Goal: Information Seeking & Learning: Find contact information

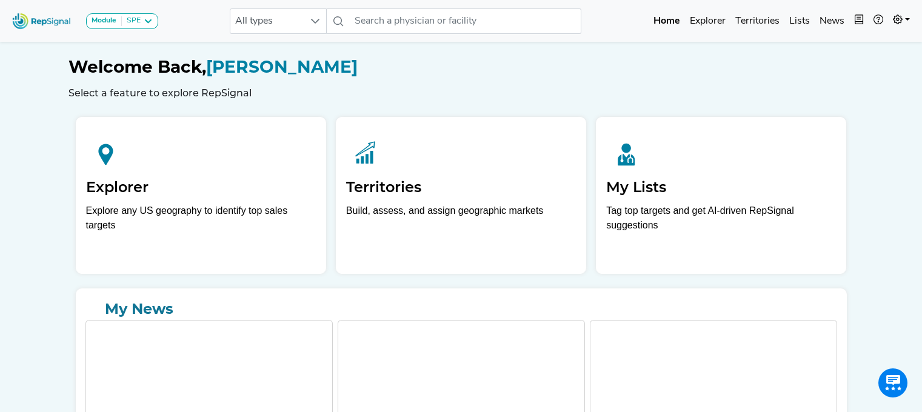
click at [291, 19] on span "All types" at bounding box center [266, 21] width 73 height 24
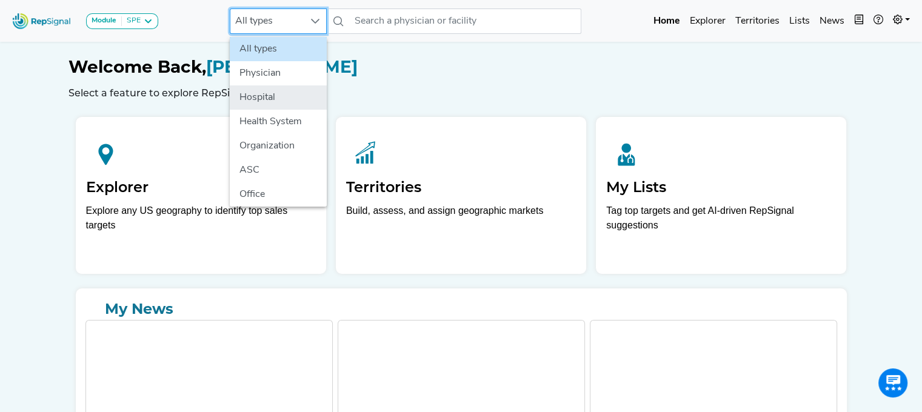
click at [268, 95] on li "Hospital" at bounding box center [278, 97] width 97 height 24
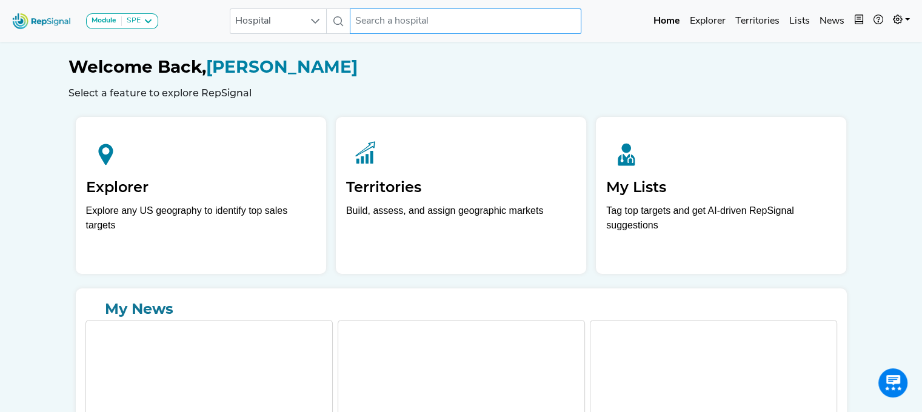
click at [374, 26] on input "text" at bounding box center [466, 20] width 232 height 25
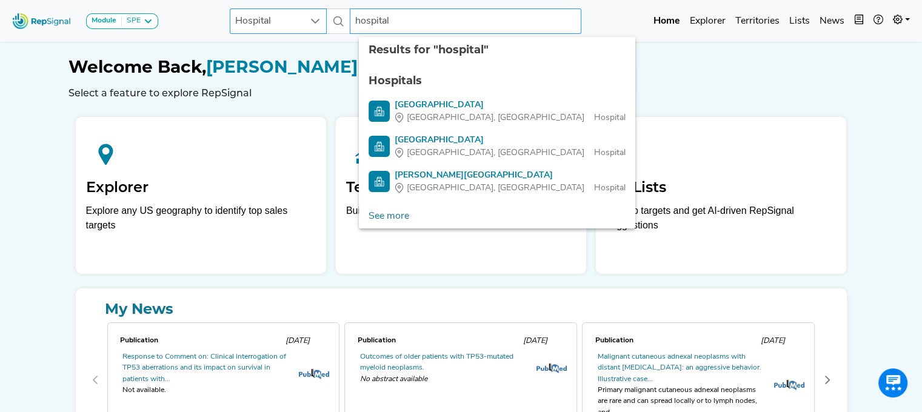
drag, startPoint x: 390, startPoint y: 18, endPoint x: 322, endPoint y: 16, distance: 68.5
click at [322, 16] on div "Hospital hospital 4 results are available" at bounding box center [406, 20] width 352 height 25
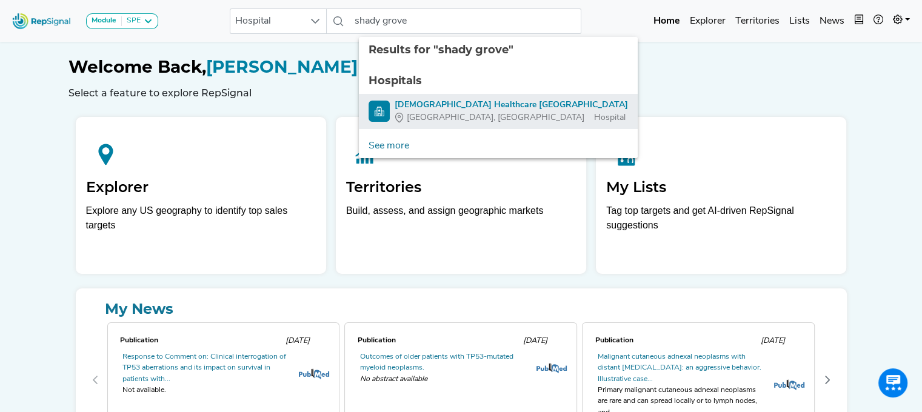
click at [429, 112] on span "[GEOGRAPHIC_DATA], [GEOGRAPHIC_DATA]" at bounding box center [496, 118] width 178 height 13
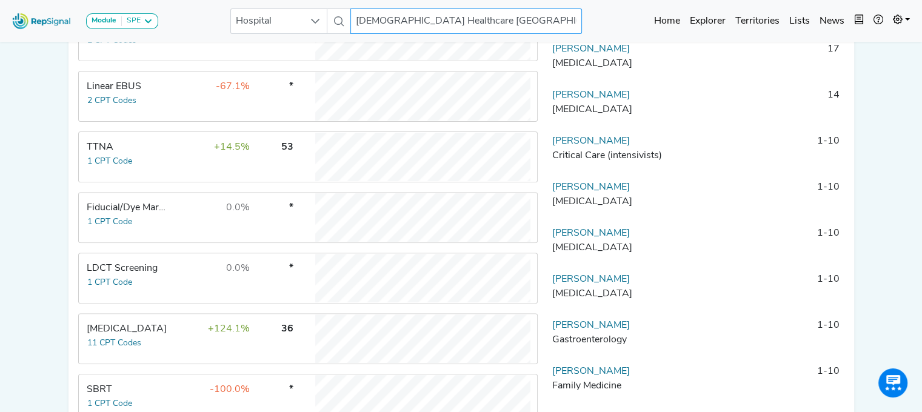
scroll to position [402, 9]
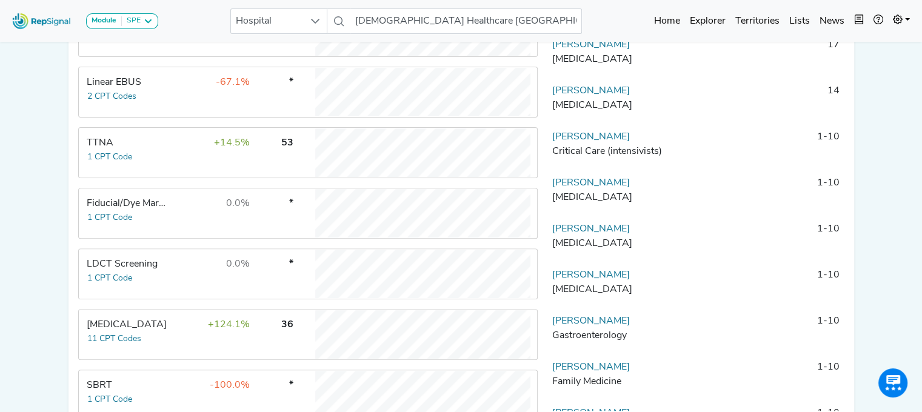
click at [172, 345] on td "+124.1%" at bounding box center [211, 334] width 79 height 48
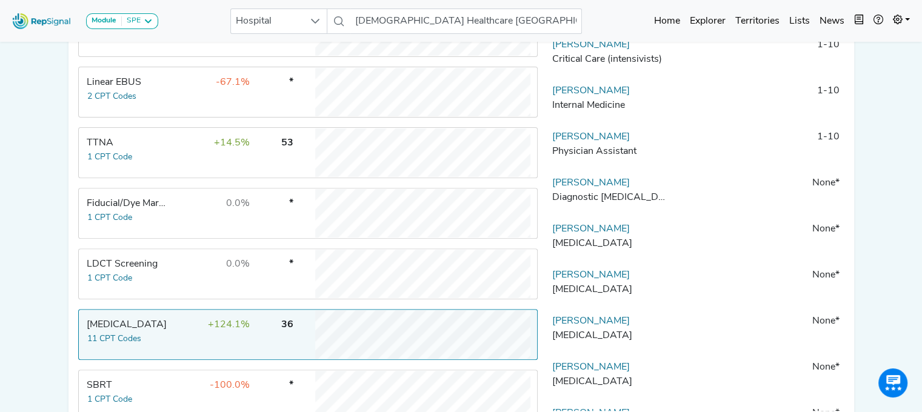
click at [179, 89] on td "-67.1%" at bounding box center [211, 92] width 79 height 48
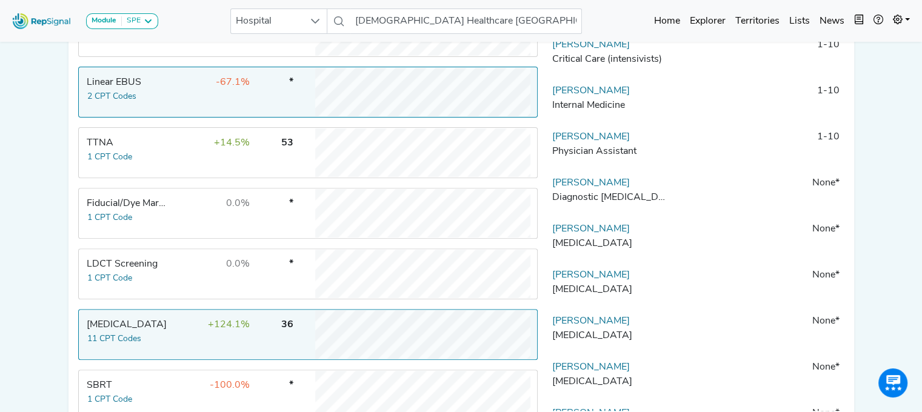
click at [273, 356] on td "36" at bounding box center [273, 334] width 42 height 48
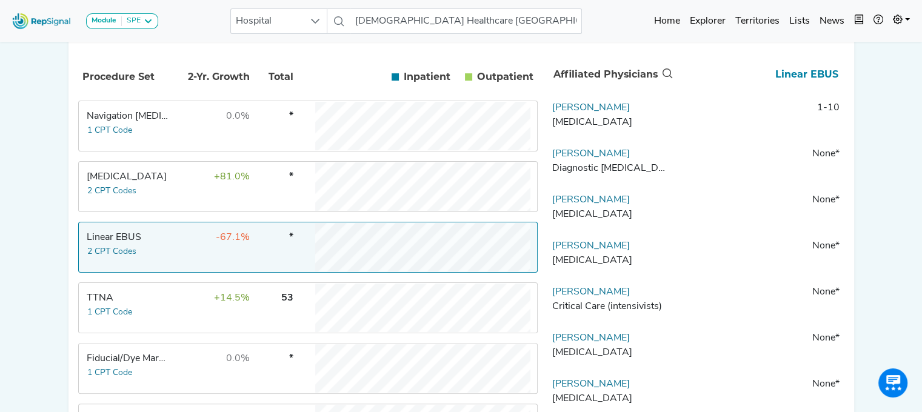
scroll to position [248, 9]
click at [592, 112] on link "[PERSON_NAME]" at bounding box center [591, 107] width 78 height 10
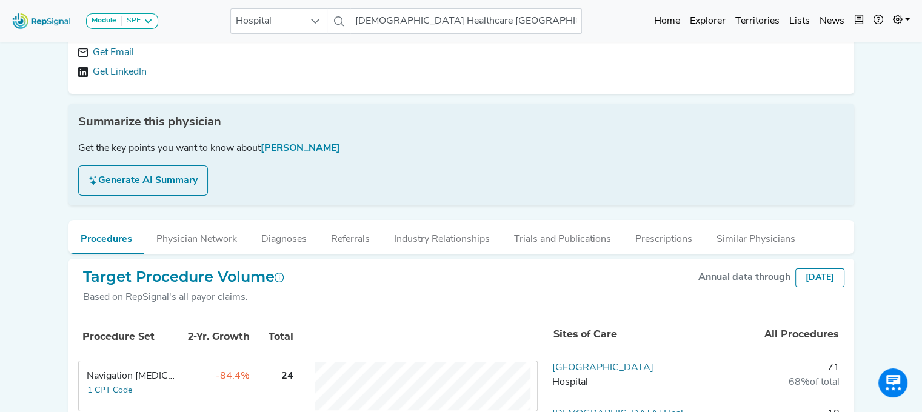
scroll to position [34, 9]
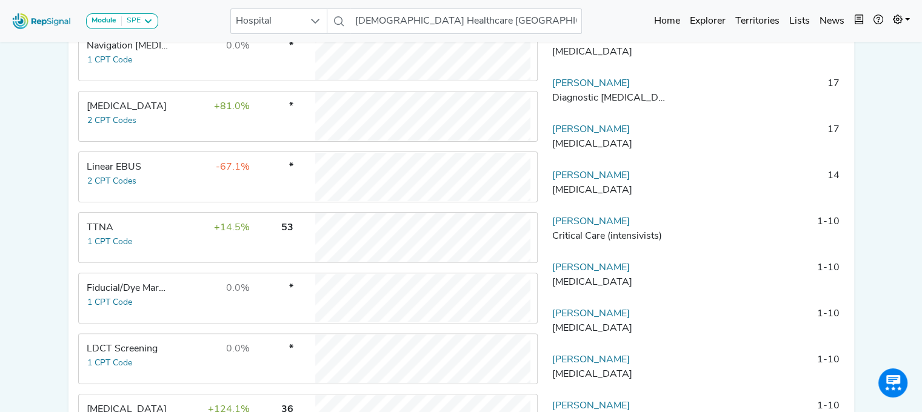
scroll to position [404, 9]
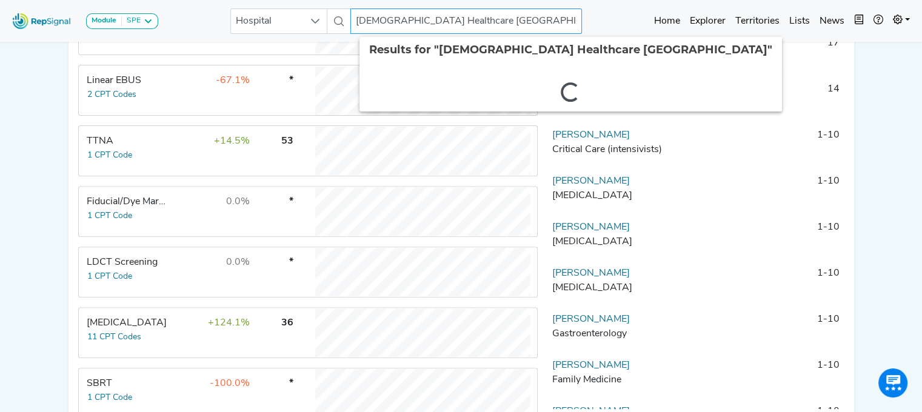
drag, startPoint x: 358, startPoint y: 21, endPoint x: 665, endPoint y: 94, distance: 315.8
click at [665, 94] on body "Module SPE [MEDICAL_DATA] Disposable Bronchoscope SBRT SPE TTNA [MEDICAL_DATA] …" at bounding box center [461, 44] width 922 height 896
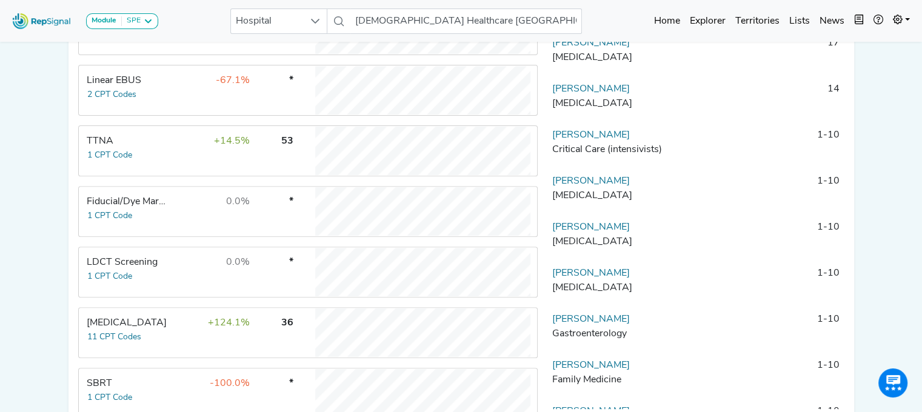
click at [675, 94] on td "14" at bounding box center [760, 100] width 170 height 36
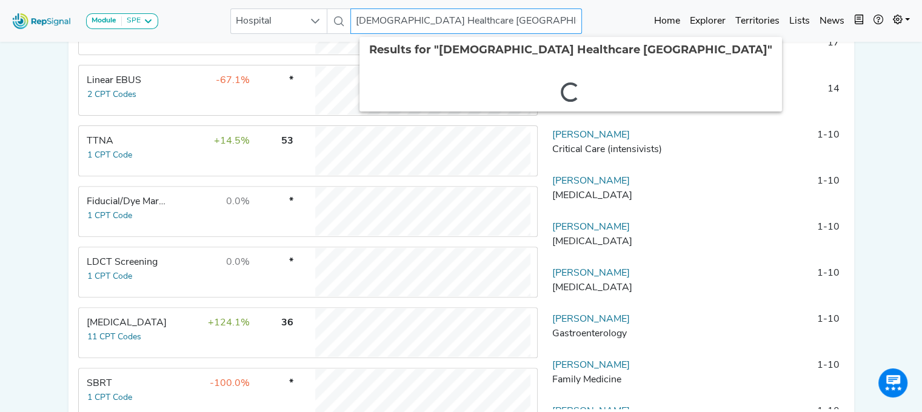
drag, startPoint x: 361, startPoint y: 25, endPoint x: 573, endPoint y: 33, distance: 211.7
click at [573, 33] on input "[DEMOGRAPHIC_DATA] Healthcare [GEOGRAPHIC_DATA]" at bounding box center [466, 20] width 232 height 25
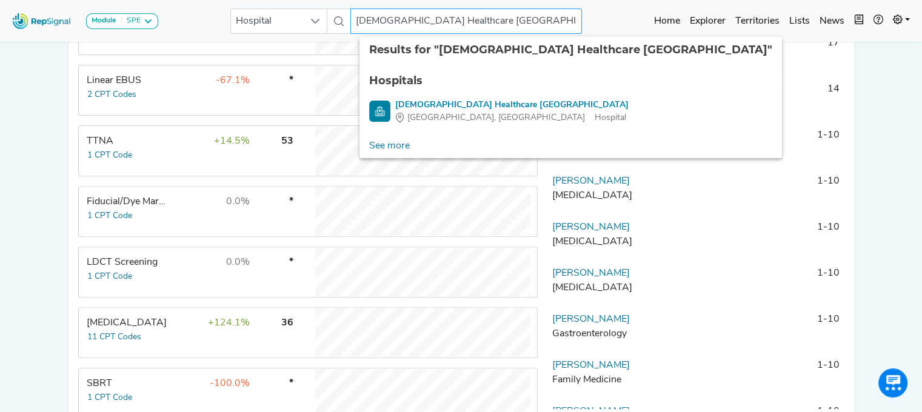
type input "A"
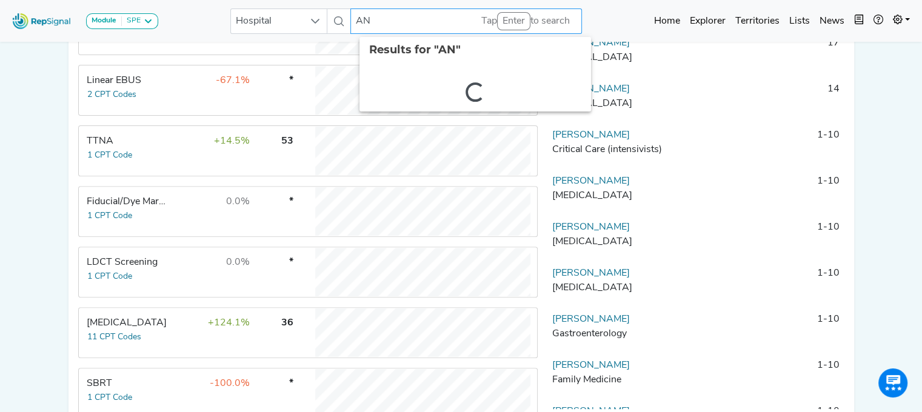
type input "A"
type input "a"
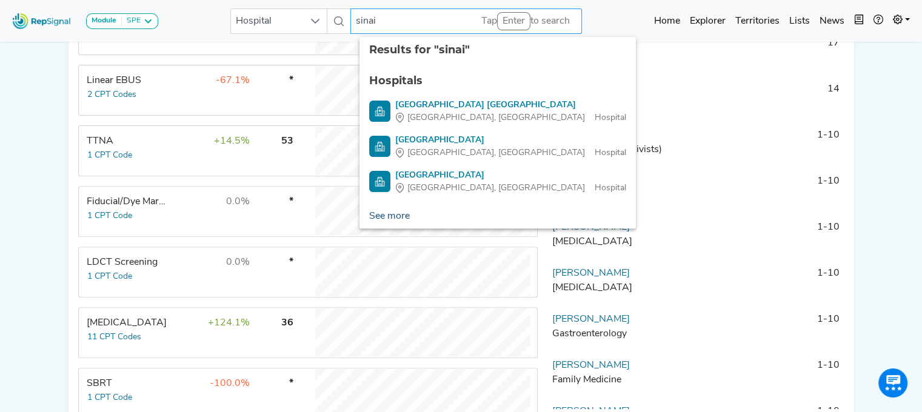
type input "sinai"
click at [374, 218] on link "See more" at bounding box center [389, 216] width 60 height 24
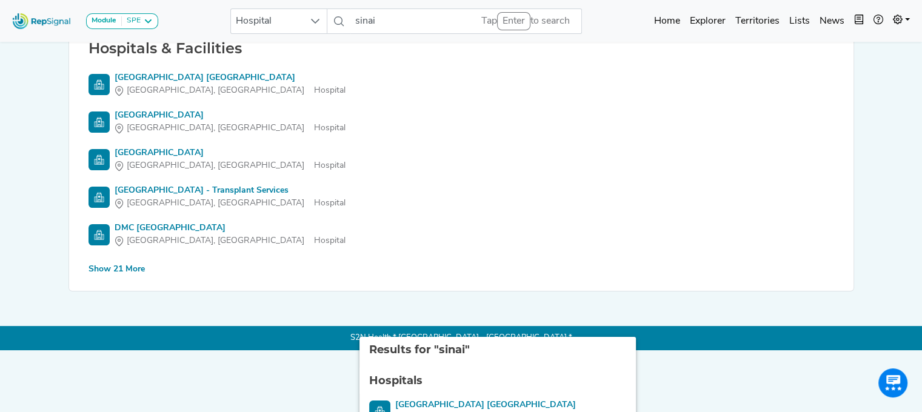
scroll to position [109, 9]
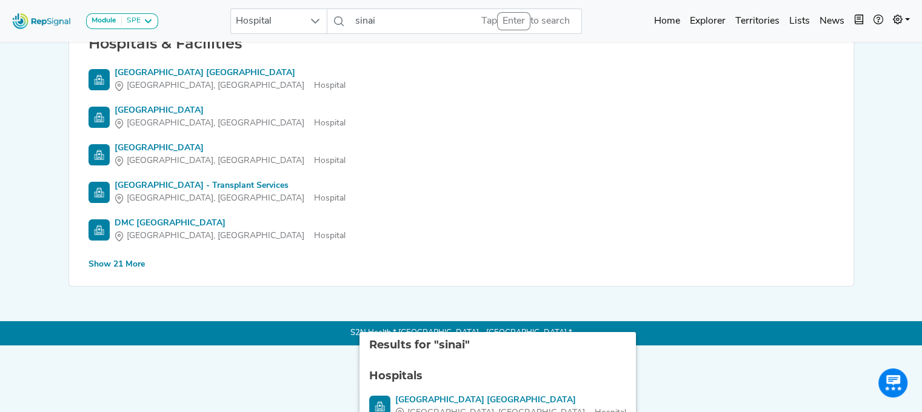
click at [107, 256] on div "Hospitals & Facilities [GEOGRAPHIC_DATA] [GEOGRAPHIC_DATA] [GEOGRAPHIC_DATA], […" at bounding box center [461, 153] width 755 height 237
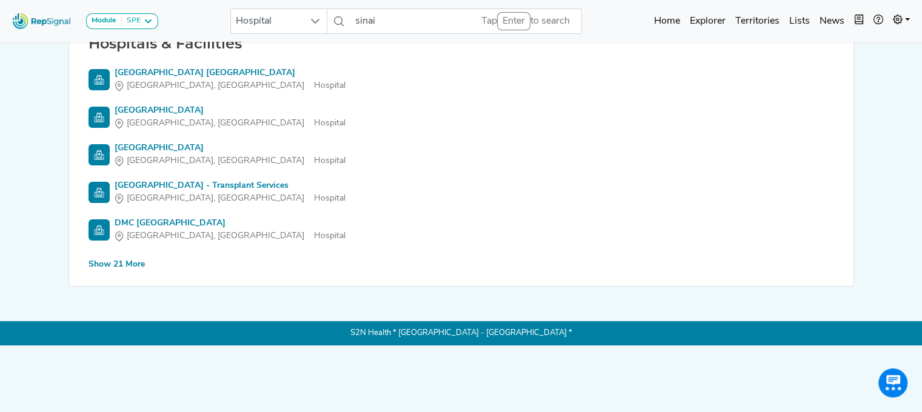
scroll to position [50, 9]
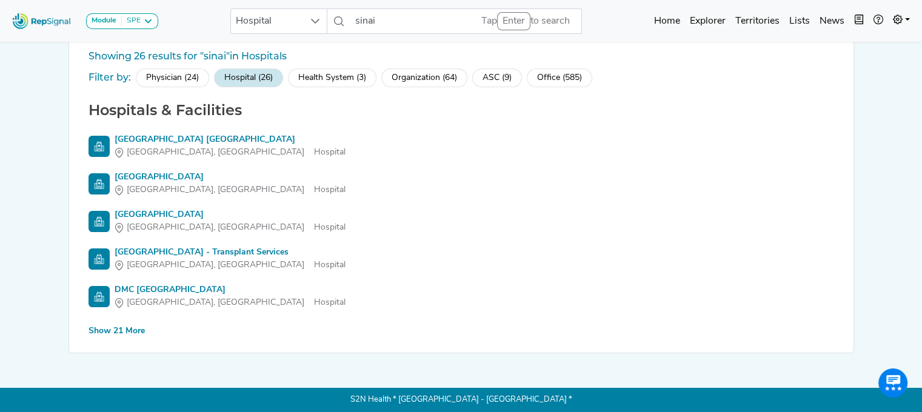
click at [108, 325] on div "Show 21 More" at bounding box center [116, 331] width 56 height 13
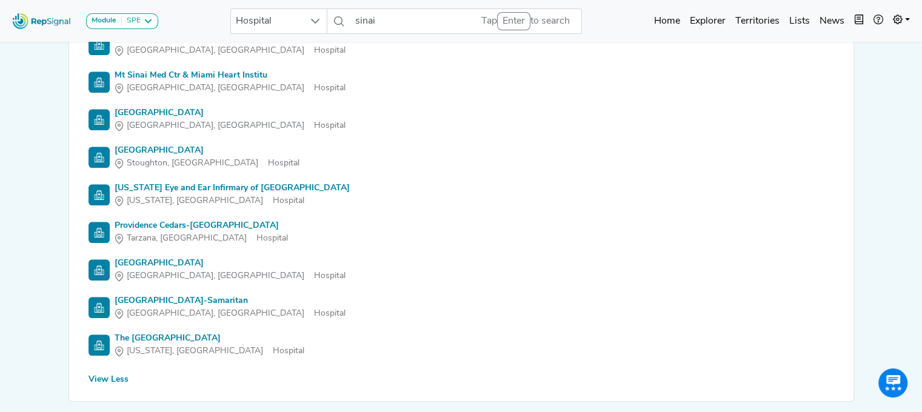
scroll to position [789, 9]
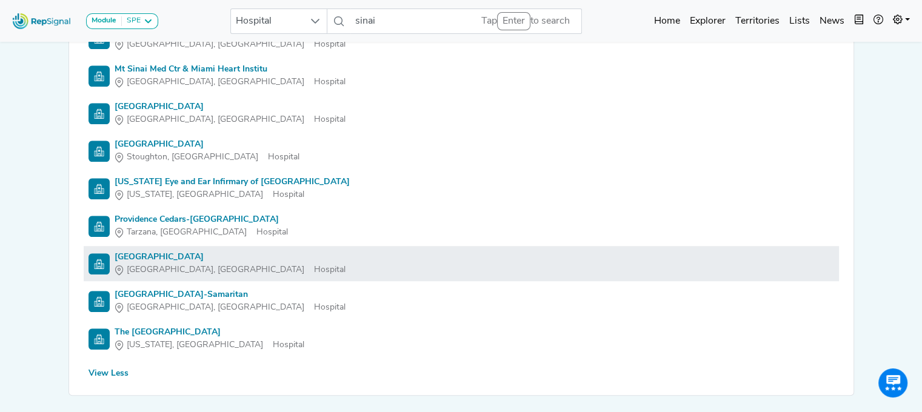
click at [165, 252] on div "[GEOGRAPHIC_DATA]" at bounding box center [230, 257] width 231 height 13
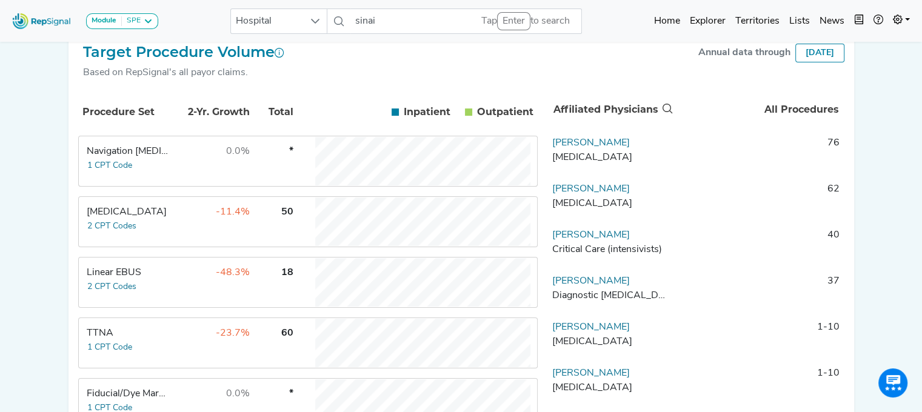
scroll to position [212, 9]
click at [149, 288] on td "Linear EBUS 2 CPT Codes" at bounding box center [124, 282] width 91 height 48
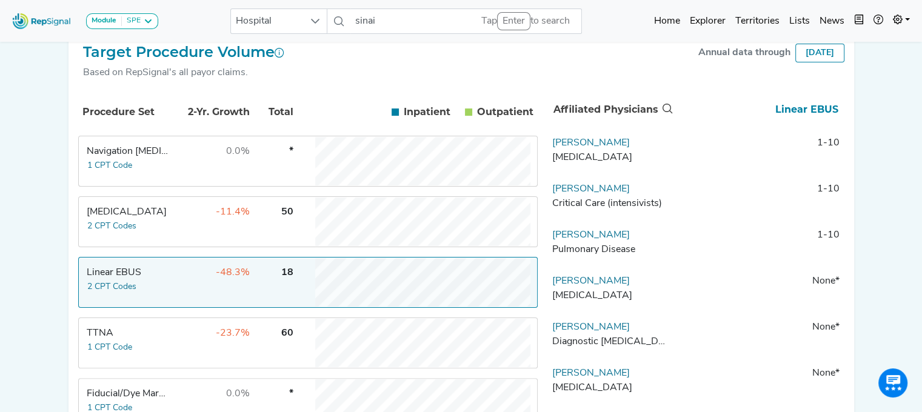
click at [137, 238] on td "[MEDICAL_DATA] 2 CPT Codes" at bounding box center [124, 222] width 91 height 48
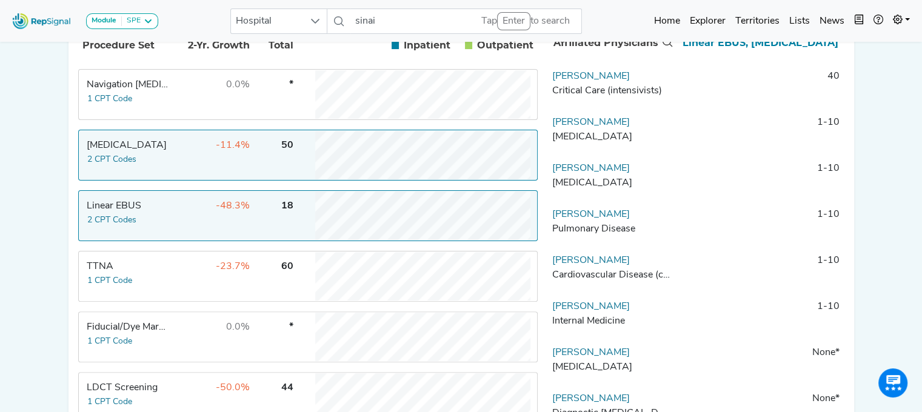
scroll to position [258, 9]
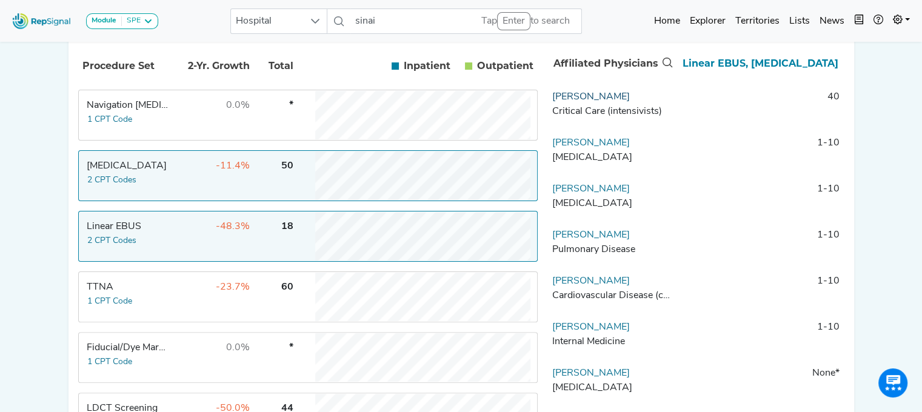
click at [556, 102] on link "[PERSON_NAME]" at bounding box center [591, 97] width 78 height 10
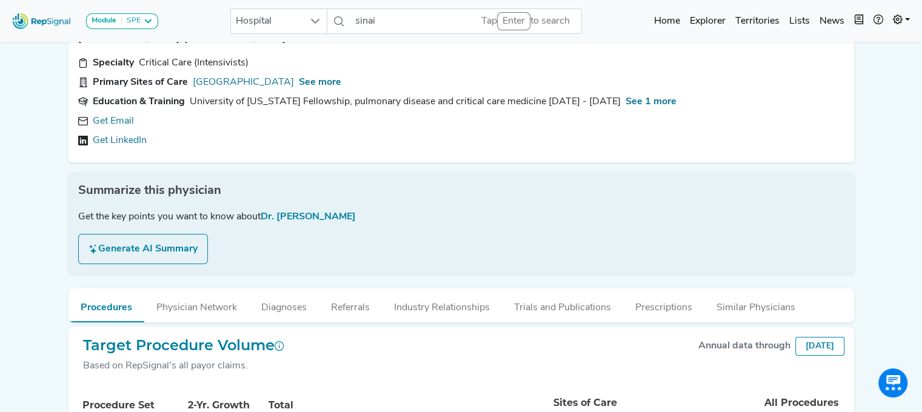
scroll to position [0, 9]
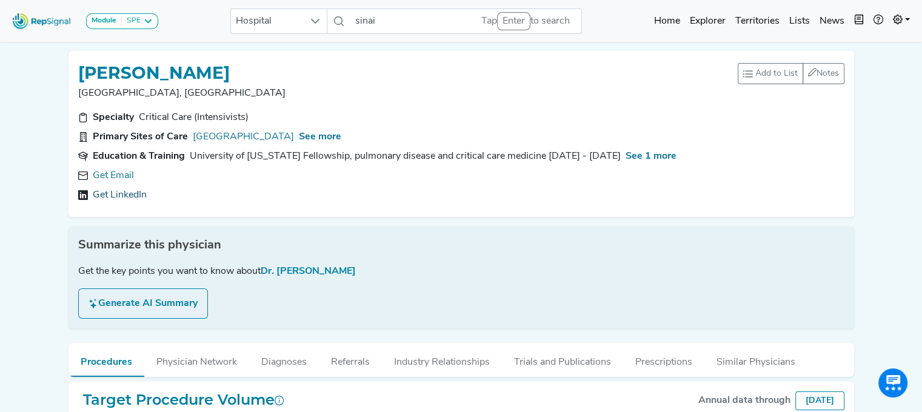
click at [119, 196] on link "Get LinkedIn" at bounding box center [120, 195] width 54 height 15
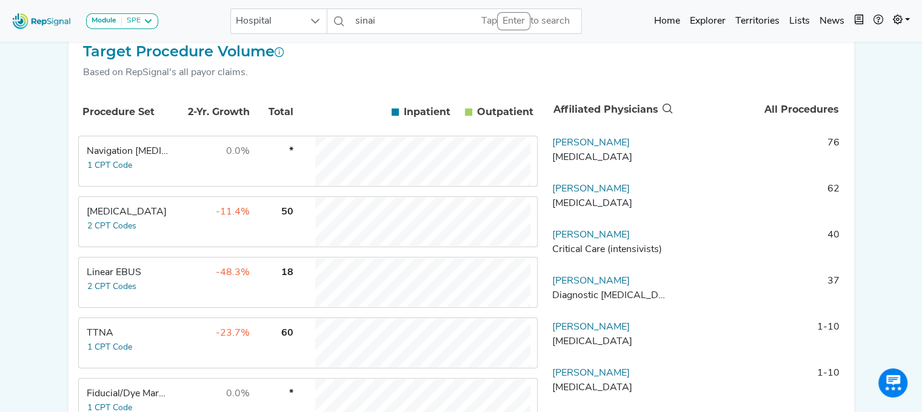
scroll to position [173, 9]
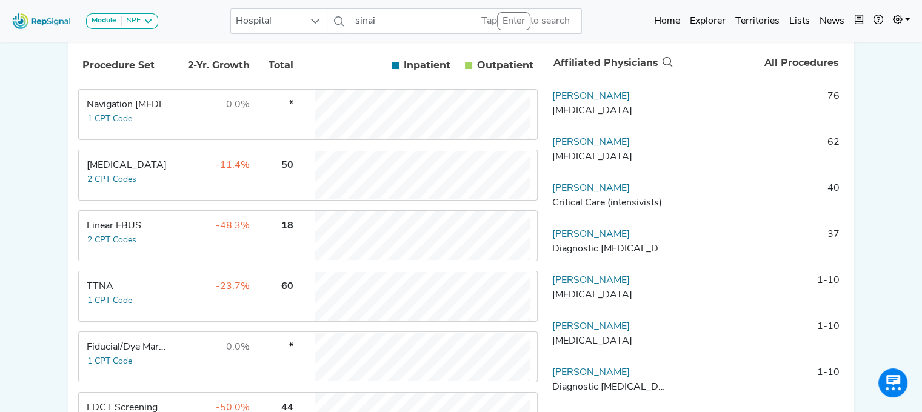
click at [144, 233] on div "Linear EBUS" at bounding box center [128, 226] width 83 height 15
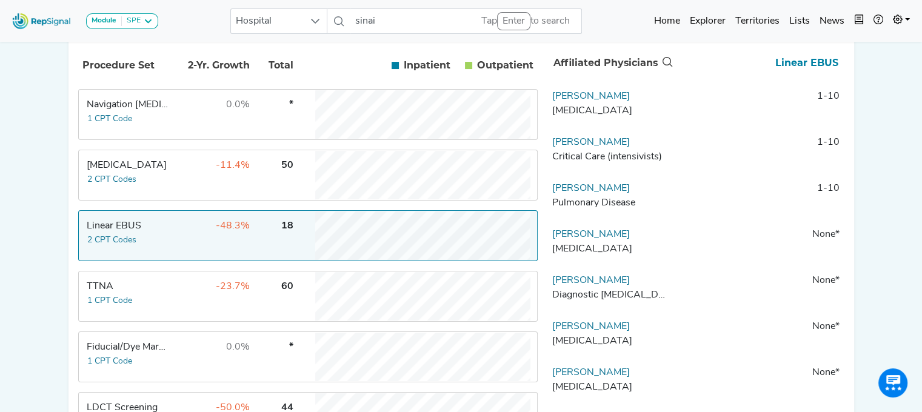
click at [172, 184] on td "-11.4%" at bounding box center [211, 175] width 79 height 48
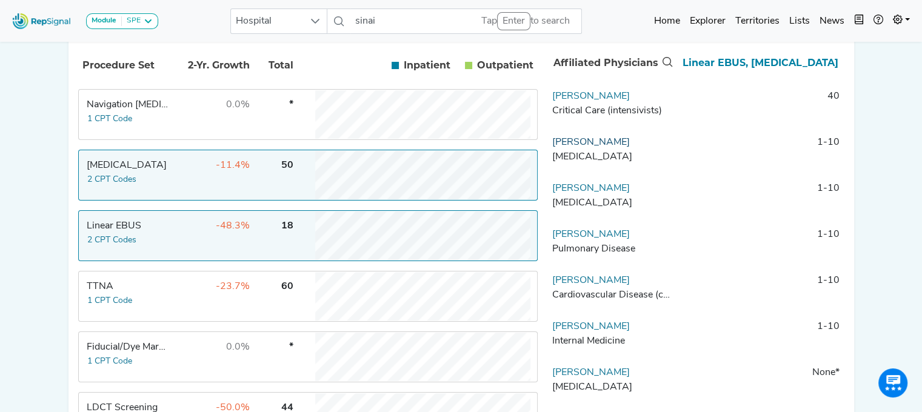
drag, startPoint x: 613, startPoint y: 148, endPoint x: 543, endPoint y: 154, distance: 70.5
click at [547, 154] on td "[PERSON_NAME] [MEDICAL_DATA]" at bounding box center [610, 153] width 127 height 36
click at [552, 147] on link "[PERSON_NAME]" at bounding box center [591, 143] width 78 height 10
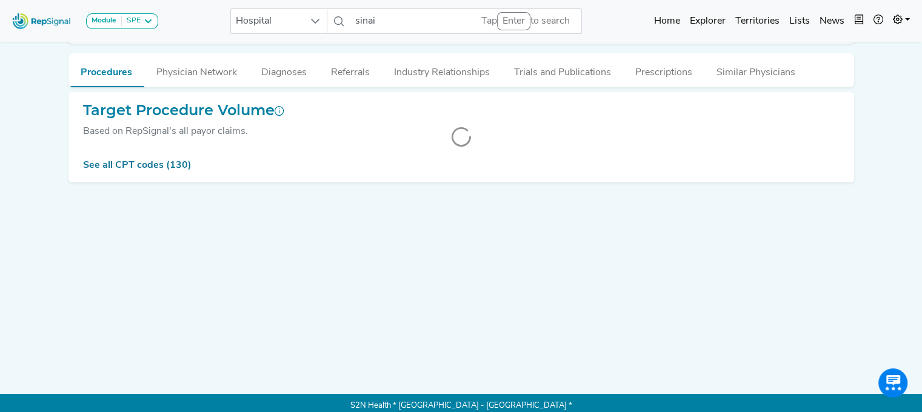
scroll to position [0, 9]
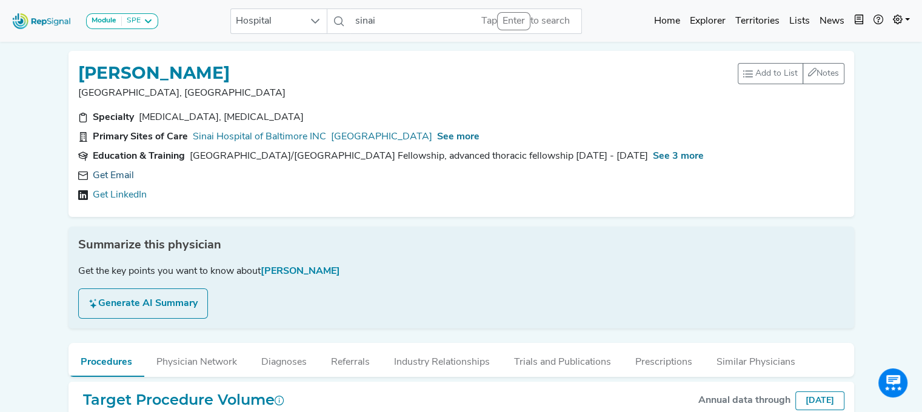
click at [102, 175] on link "Get Email" at bounding box center [113, 175] width 41 height 15
drag, startPoint x: 198, startPoint y: 62, endPoint x: 63, endPoint y: 59, distance: 135.2
click at [68, 59] on div "[PERSON_NAME][GEOGRAPHIC_DATA], [GEOGRAPHIC_DATA] Add to List Recent Lists: Sta…" at bounding box center [460, 134] width 785 height 166
copy h1 "[PERSON_NAME]"
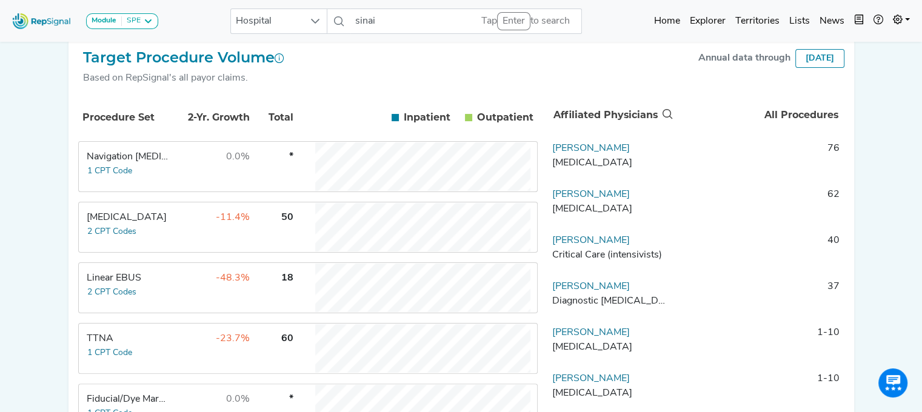
scroll to position [250, 9]
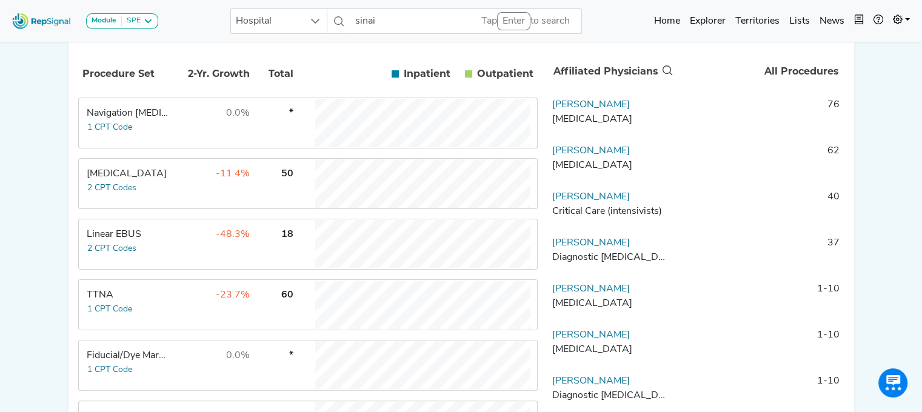
click at [199, 180] on td "-11.4%" at bounding box center [211, 183] width 79 height 48
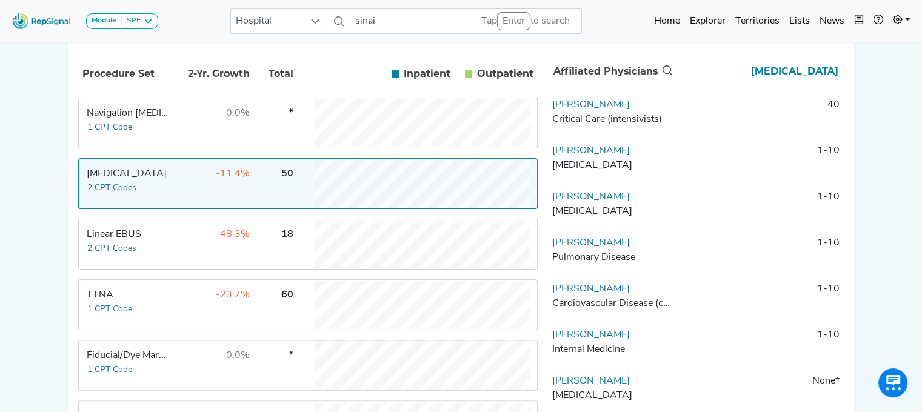
click at [172, 242] on td "-48.3%" at bounding box center [211, 244] width 79 height 48
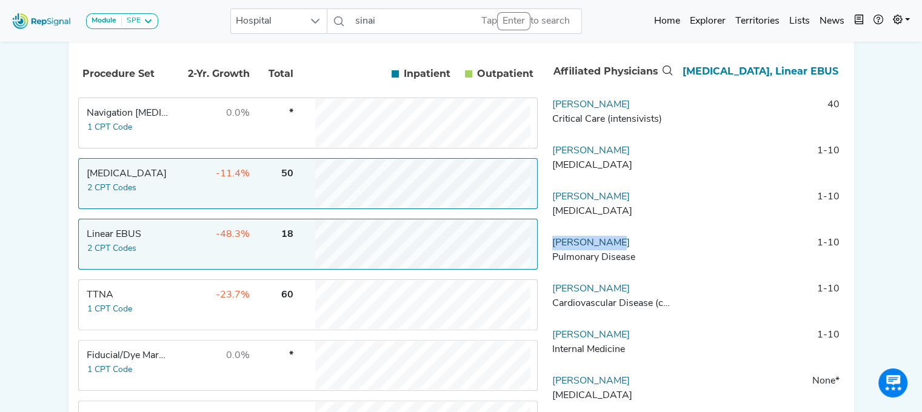
drag, startPoint x: 611, startPoint y: 249, endPoint x: 543, endPoint y: 256, distance: 68.3
click at [547, 256] on td "[PERSON_NAME] Pulmonary Disease" at bounding box center [610, 254] width 127 height 36
copy link "[PERSON_NAME]"
drag, startPoint x: 625, startPoint y: 346, endPoint x: 542, endPoint y: 342, distance: 83.1
click at [547, 342] on td "[PERSON_NAME] Internal Medicine" at bounding box center [610, 346] width 127 height 36
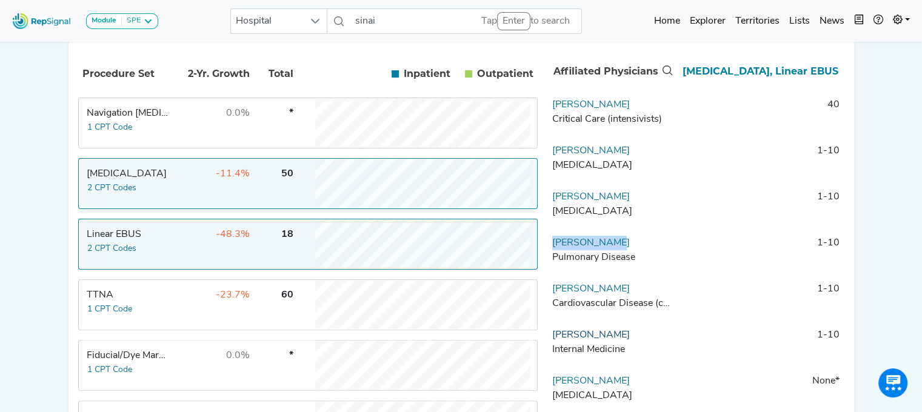
copy link "[PERSON_NAME]"
